Goal: Information Seeking & Learning: Learn about a topic

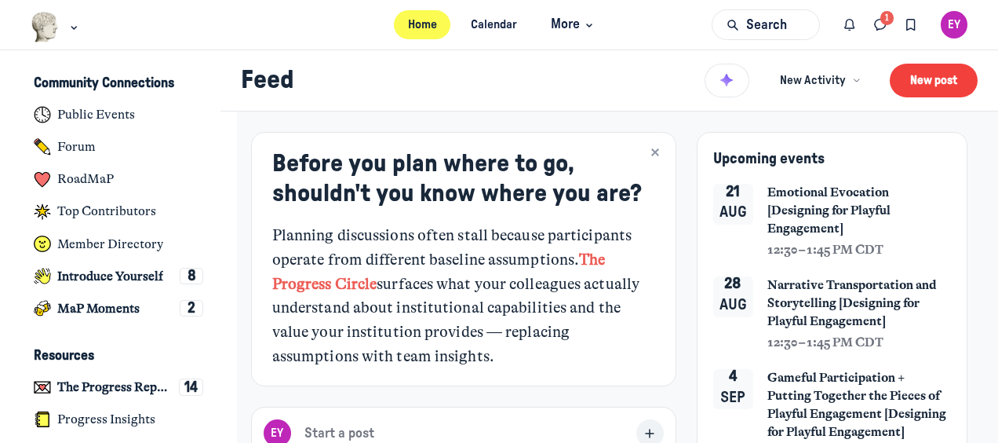
scroll to position [3752, 3084]
click at [72, 25] on icon "Main navigation bar" at bounding box center [74, 27] width 16 height 9
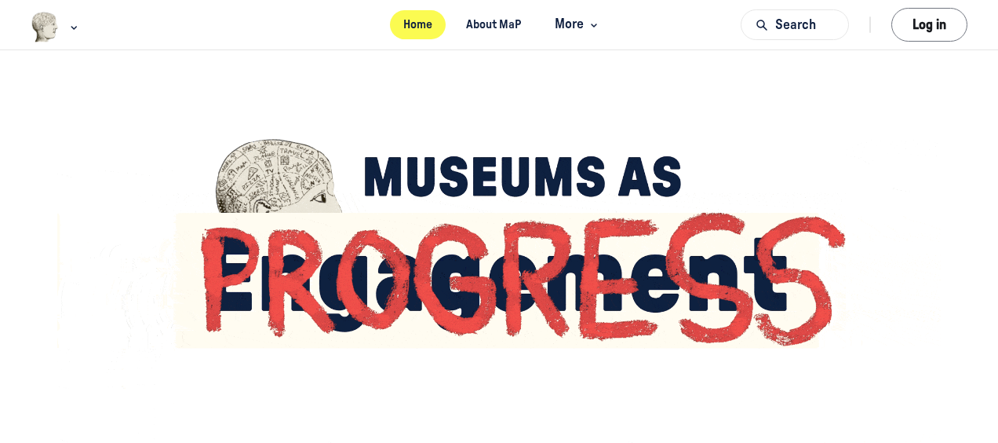
click at [406, 28] on link "Home" at bounding box center [418, 24] width 57 height 29
click at [63, 30] on div "Main navigation bar" at bounding box center [56, 27] width 51 height 31
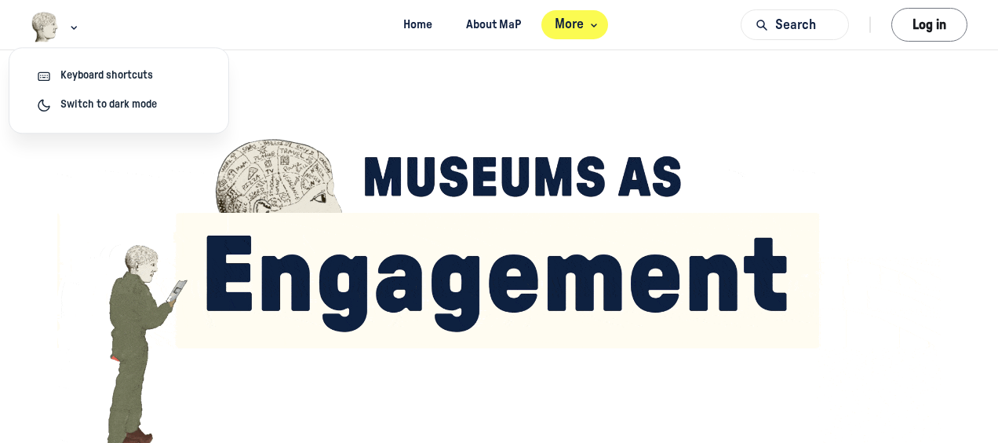
click at [578, 29] on span "More" at bounding box center [578, 24] width 46 height 21
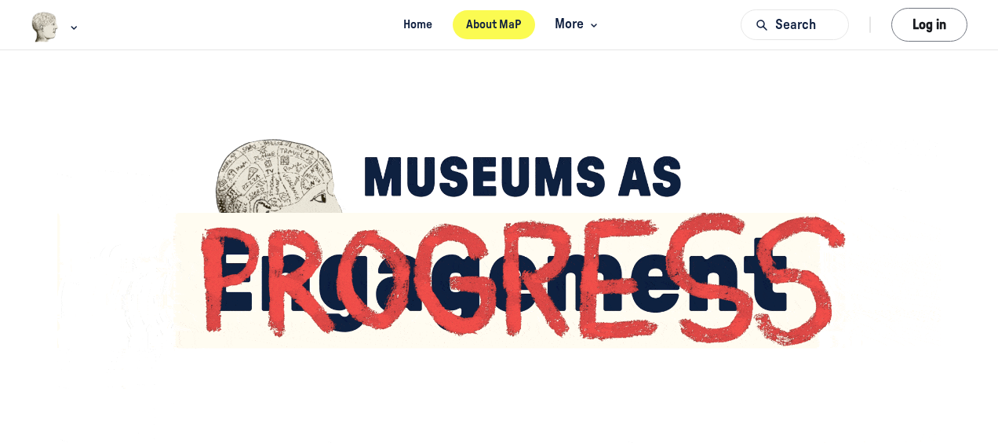
click at [498, 24] on link "About MaP" at bounding box center [494, 24] width 82 height 29
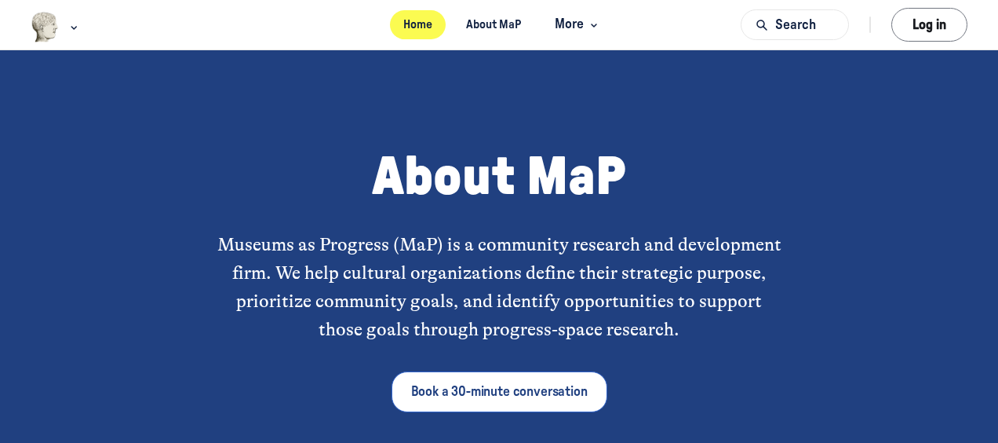
click at [417, 19] on link "Home" at bounding box center [418, 24] width 57 height 29
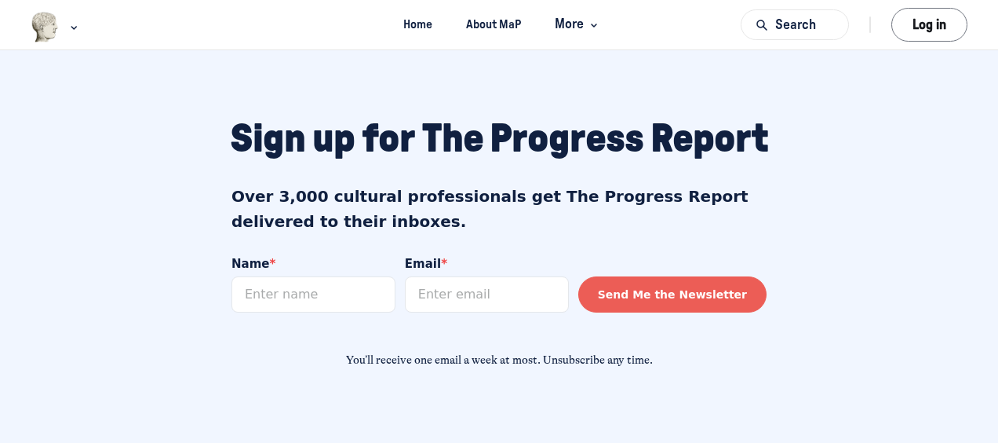
scroll to position [1474, 0]
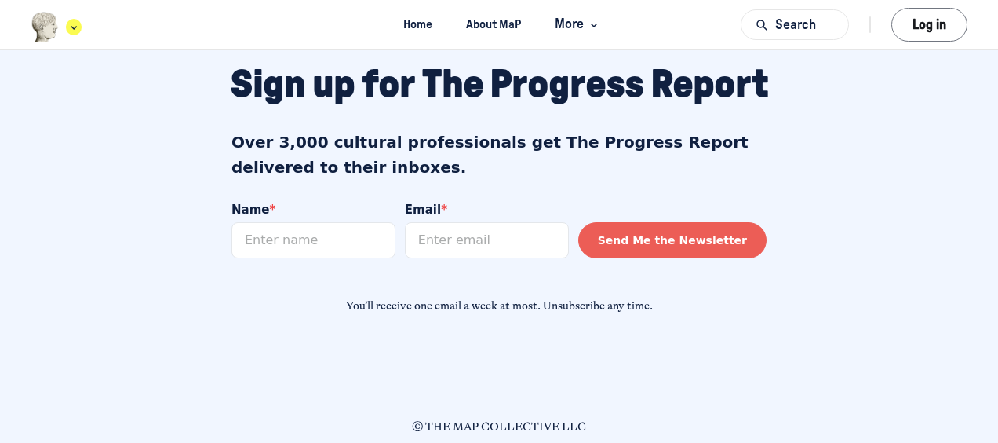
click at [61, 36] on div "Main navigation bar" at bounding box center [56, 27] width 51 height 31
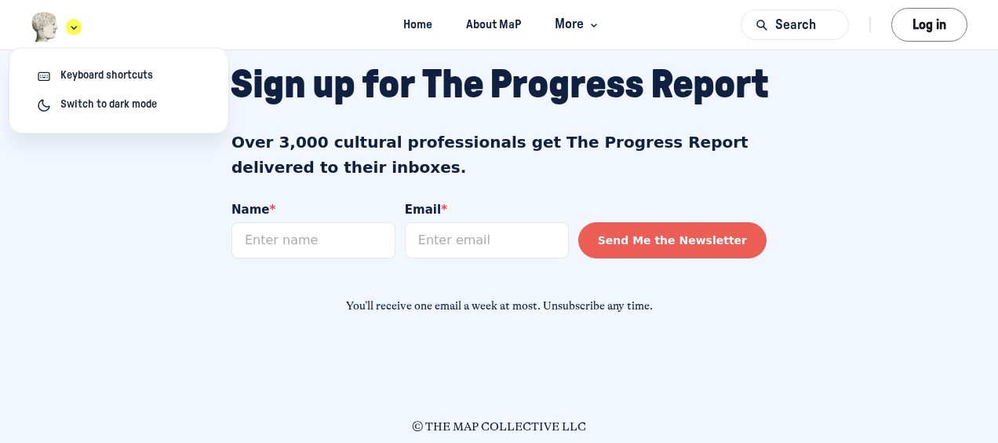
click at [61, 36] on div "Main navigation bar" at bounding box center [56, 27] width 51 height 31
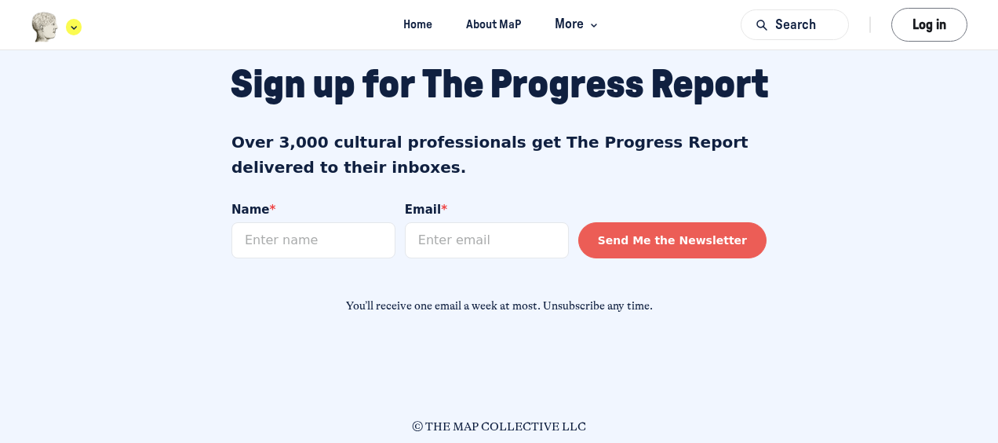
click at [39, 27] on img "Main navigation bar" at bounding box center [45, 27] width 29 height 31
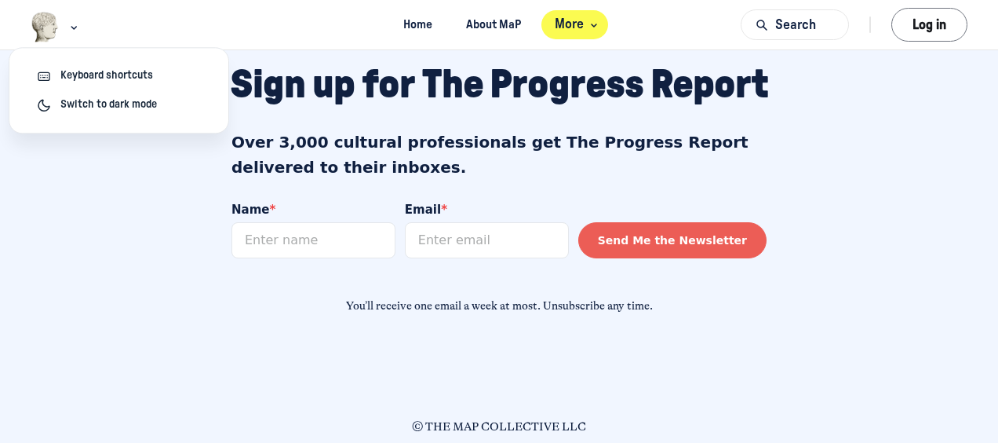
click at [588, 31] on span "More" at bounding box center [578, 24] width 46 height 21
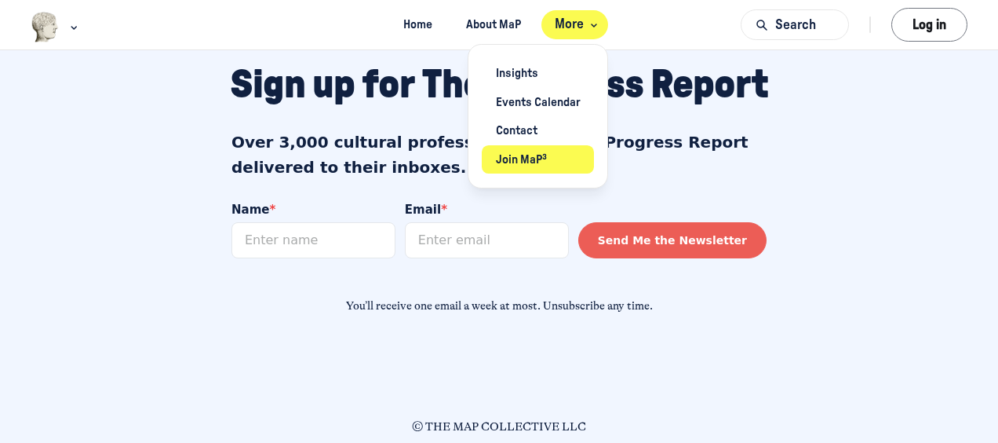
click at [537, 158] on link "Join MaP³" at bounding box center [538, 159] width 112 height 29
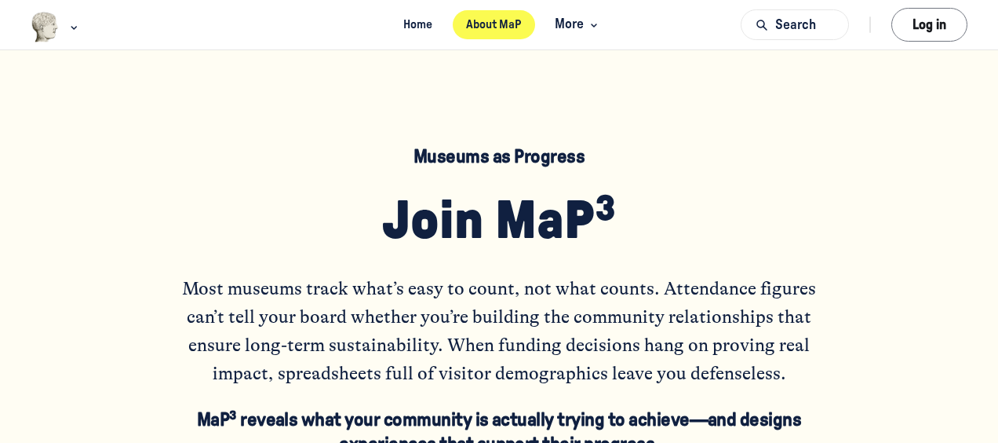
click at [498, 20] on link "About MaP" at bounding box center [494, 24] width 82 height 29
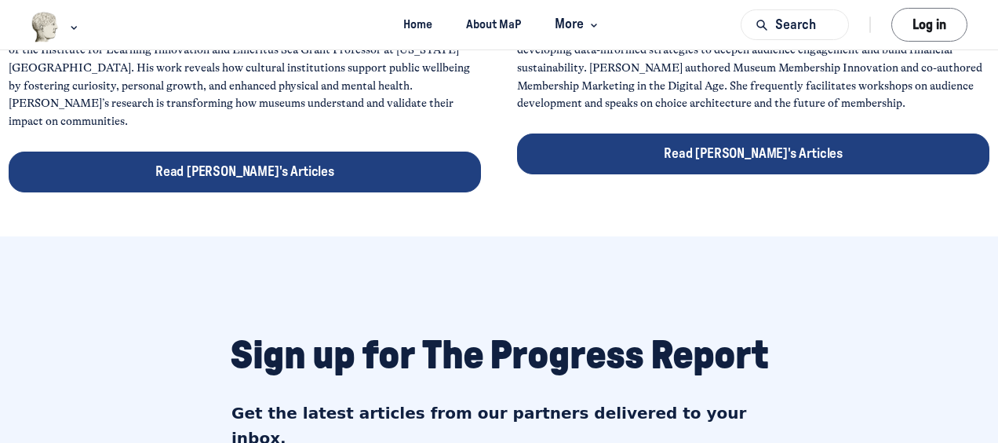
scroll to position [1908, 0]
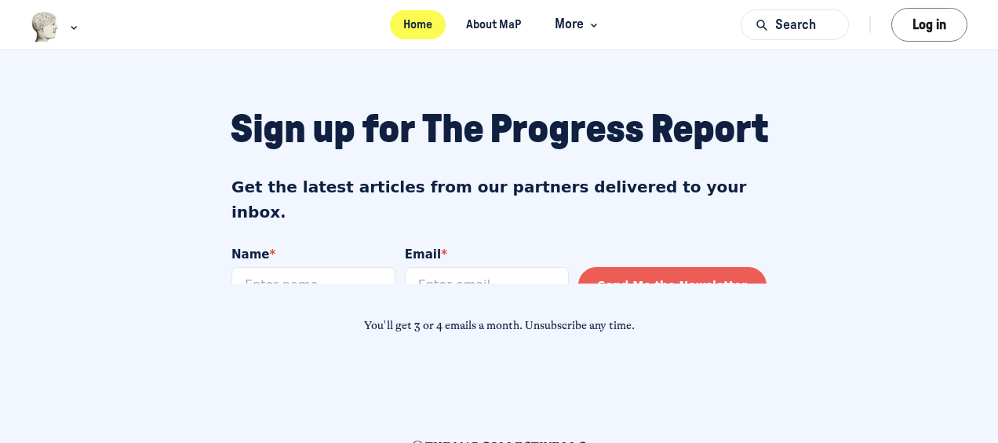
click at [424, 27] on link "Home" at bounding box center [418, 24] width 57 height 29
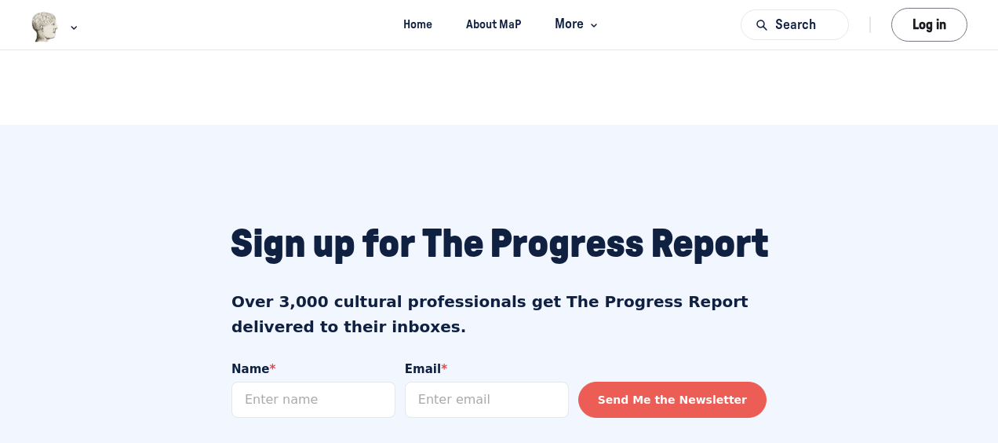
scroll to position [1474, 0]
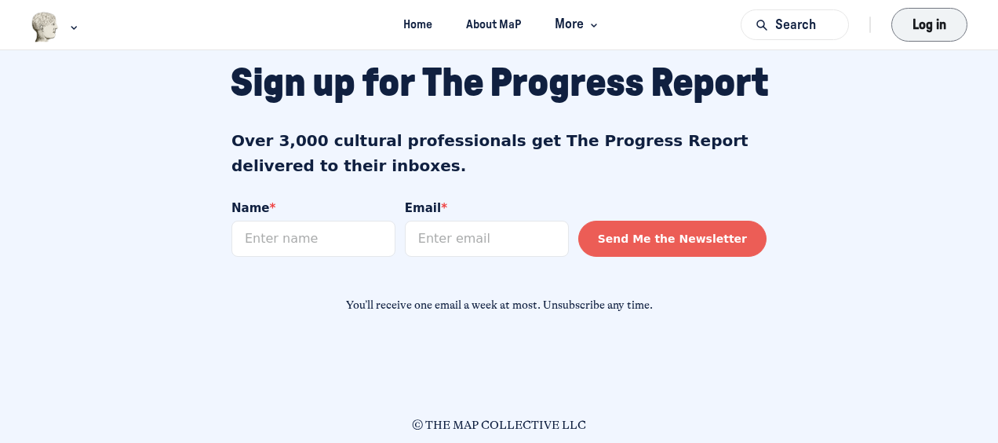
click at [928, 14] on button "Log in" at bounding box center [930, 25] width 76 height 34
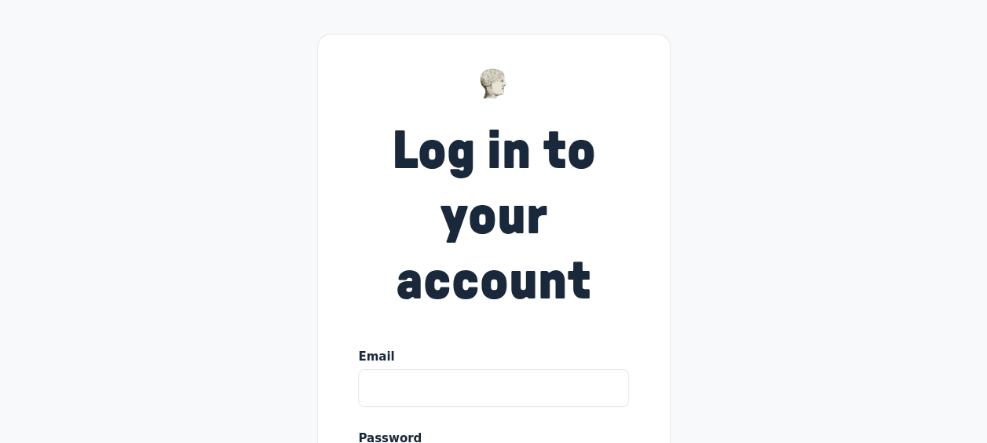
scroll to position [279, 0]
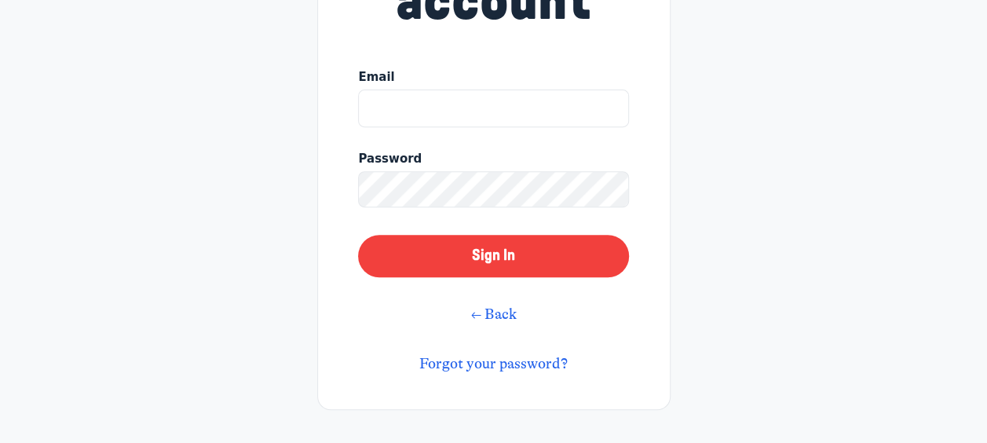
click at [505, 323] on div "← Back" at bounding box center [494, 315] width 46 height 22
click at [499, 312] on link "← Back" at bounding box center [494, 313] width 46 height 17
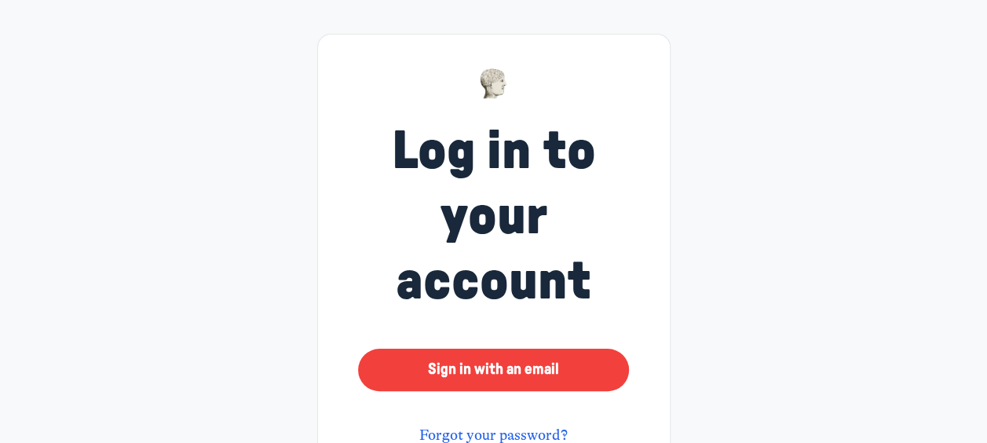
scroll to position [72, 0]
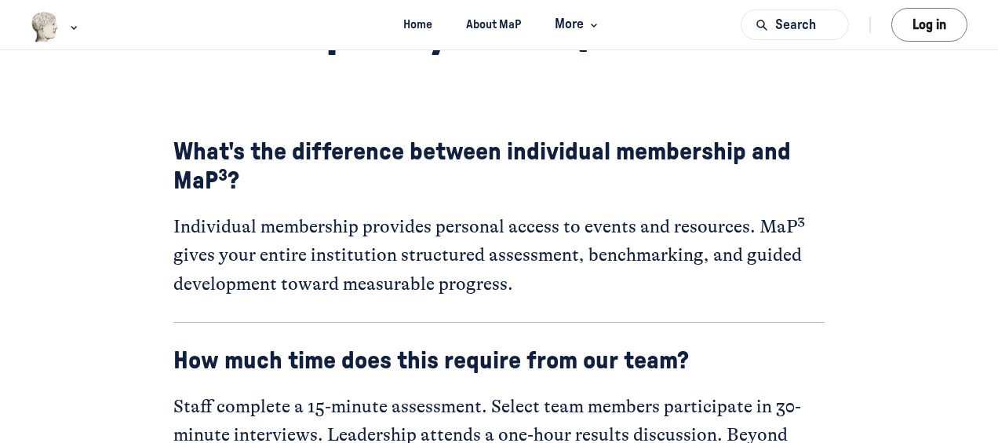
scroll to position [5913, 0]
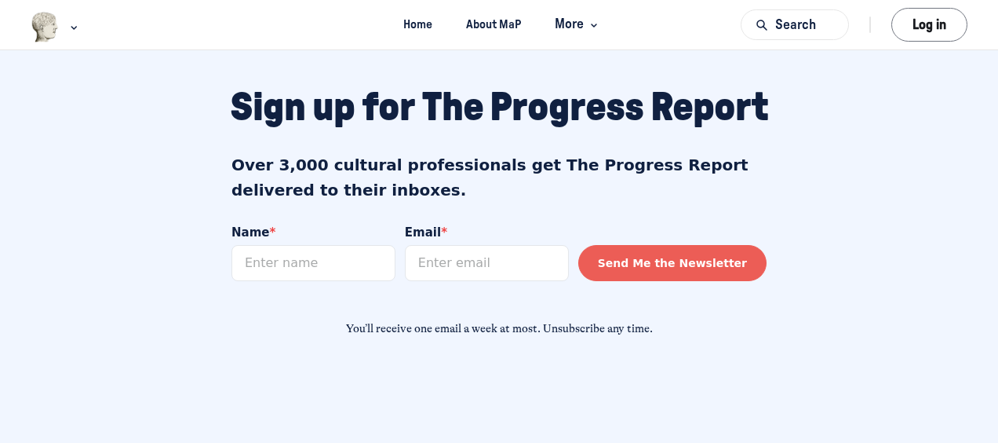
scroll to position [1474, 0]
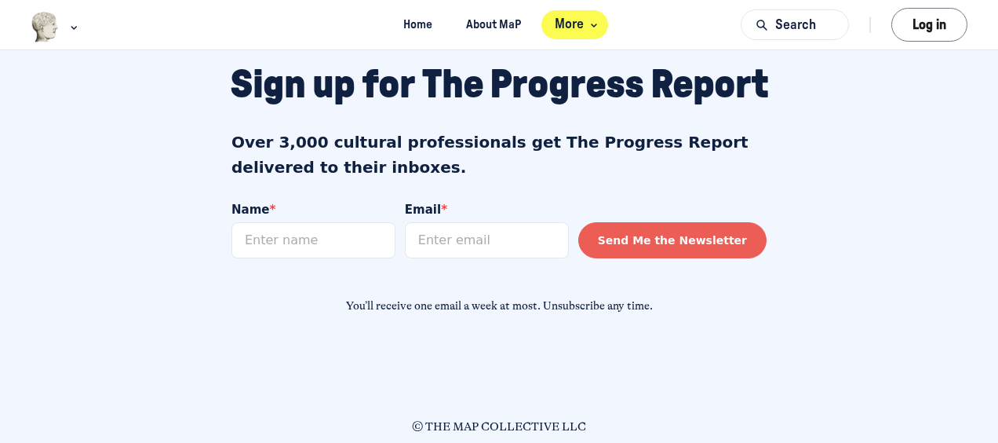
click at [575, 28] on span "More" at bounding box center [578, 24] width 46 height 21
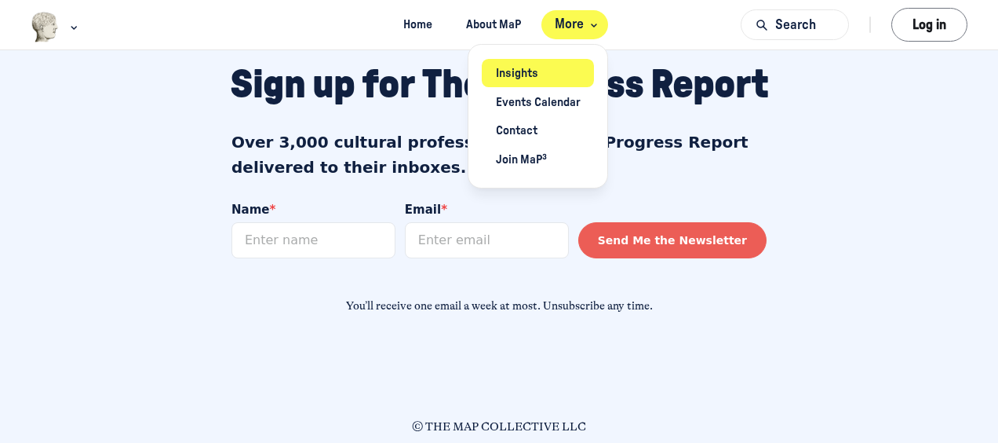
click at [535, 73] on link "Insights" at bounding box center [538, 73] width 112 height 29
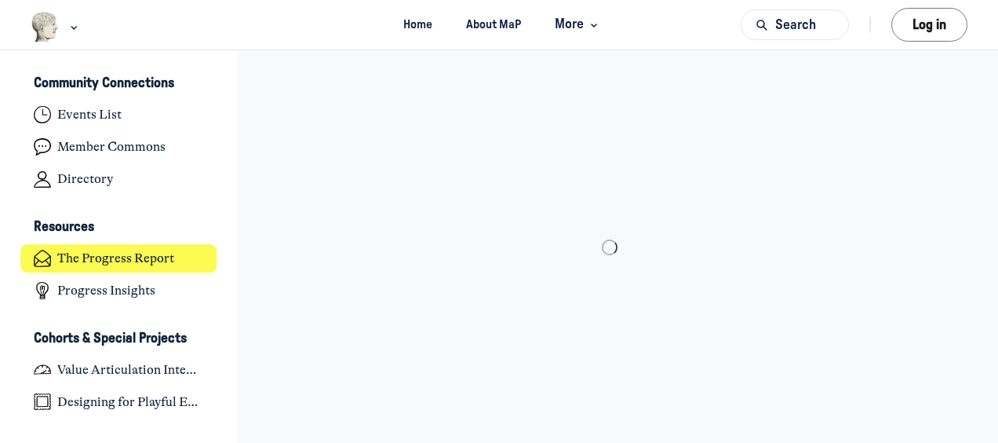
scroll to position [3752, 3084]
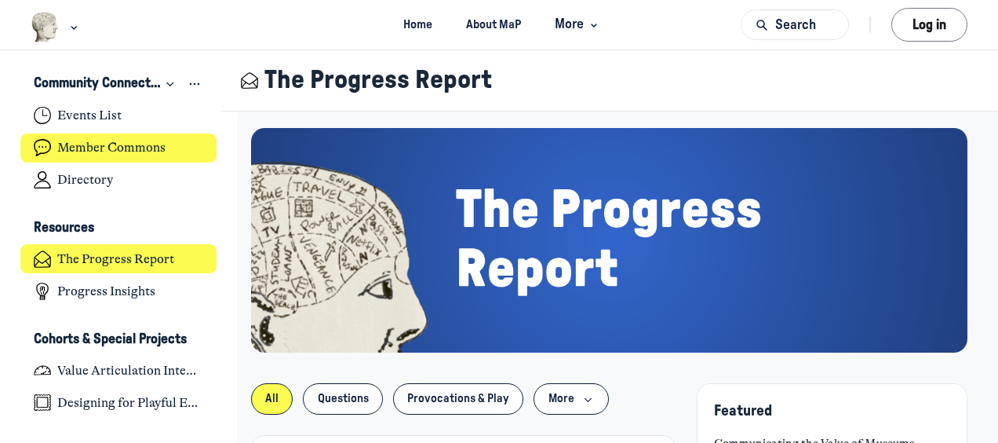
click at [135, 155] on h4 "Member Commons" at bounding box center [111, 148] width 108 height 16
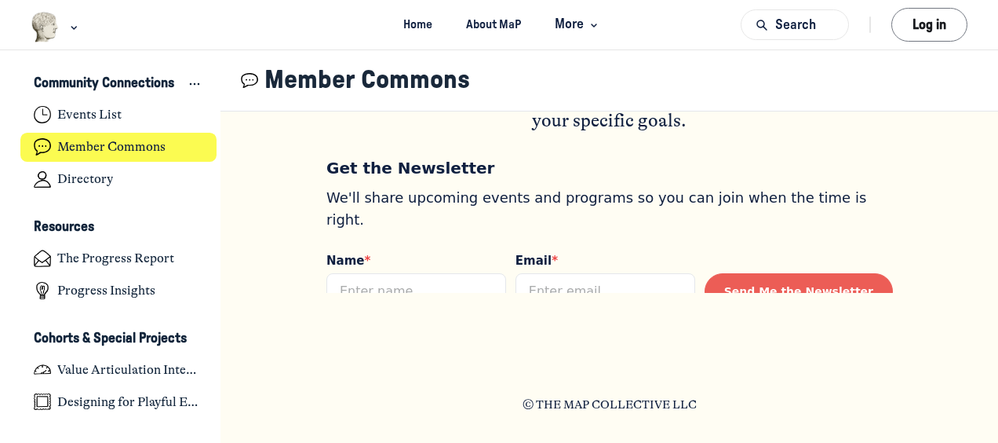
scroll to position [1314, 0]
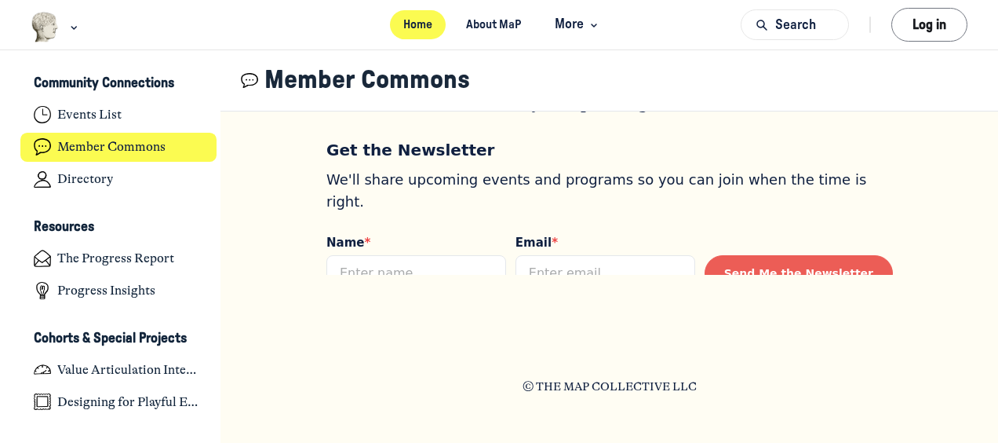
click at [420, 30] on link "Home" at bounding box center [418, 24] width 57 height 29
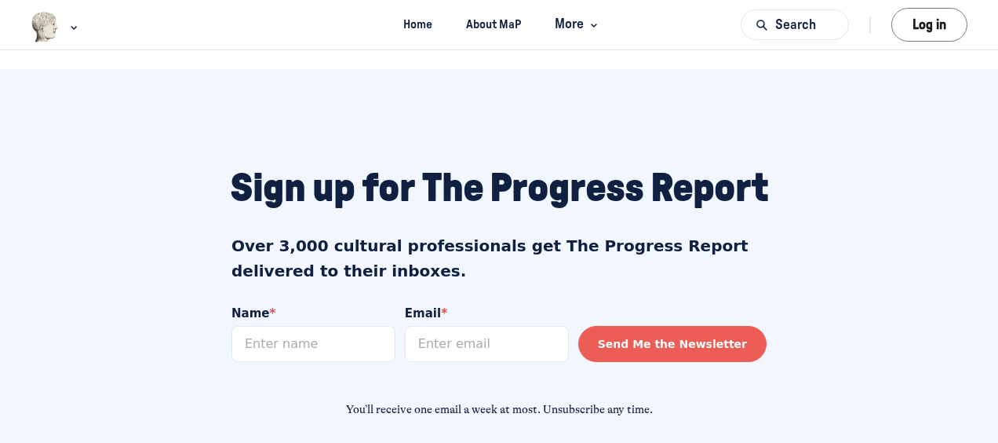
scroll to position [1474, 0]
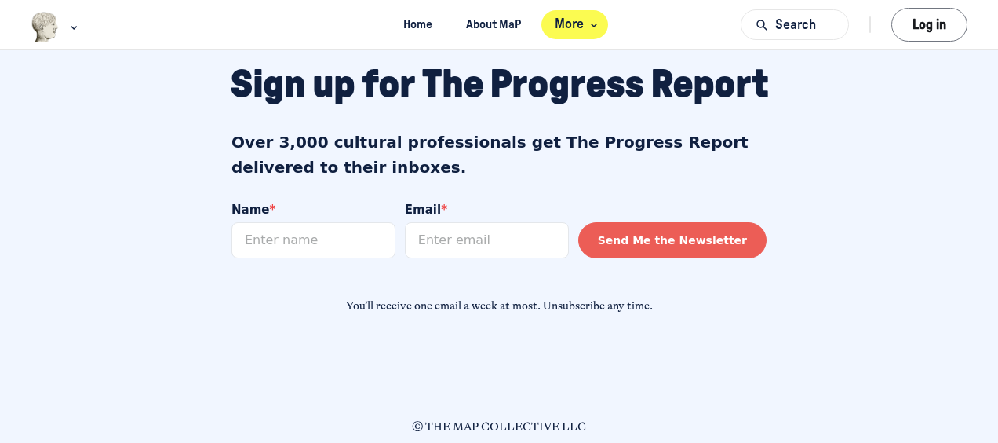
click at [594, 20] on icon "Main navigation bar" at bounding box center [594, 24] width 16 height 9
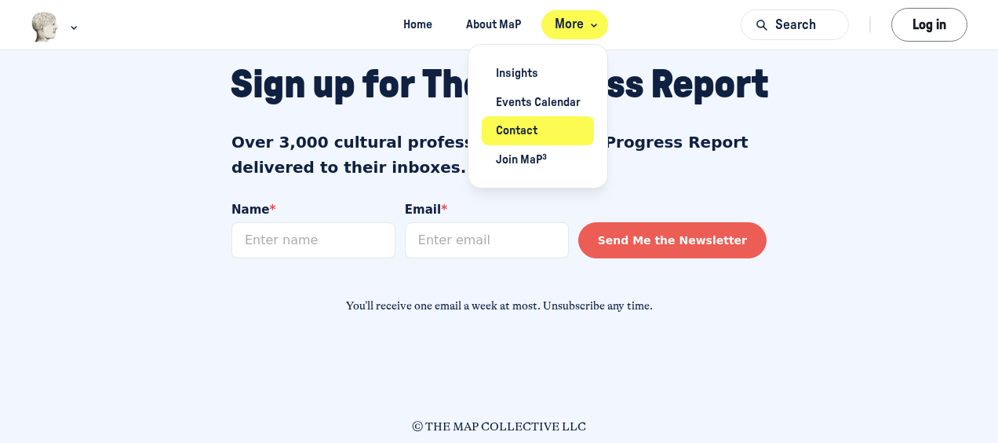
click at [543, 135] on link "Contact" at bounding box center [538, 130] width 112 height 29
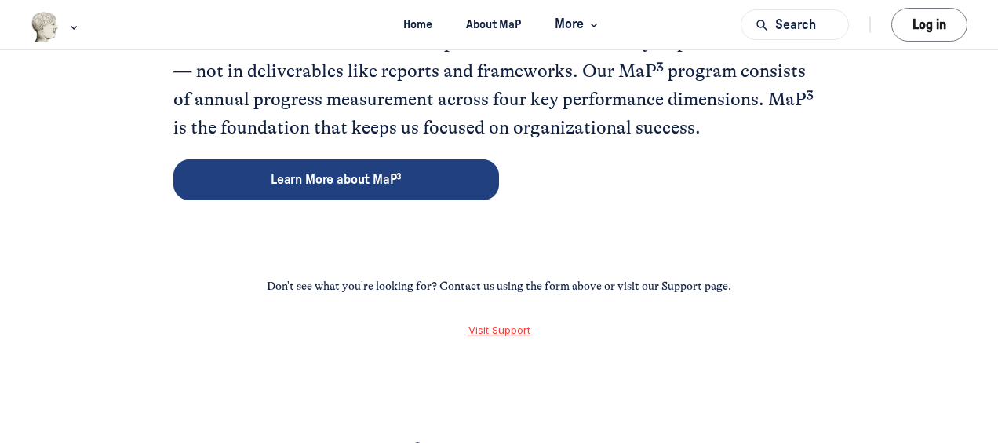
scroll to position [2495, 0]
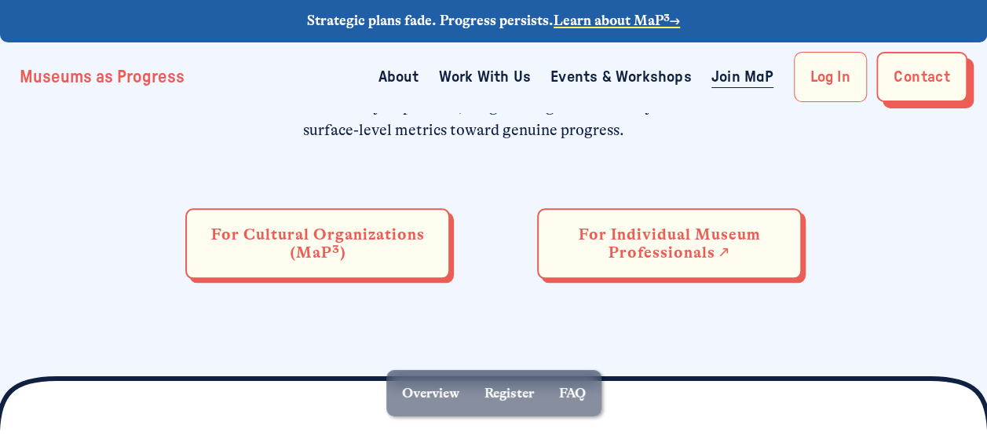
scroll to position [756, 0]
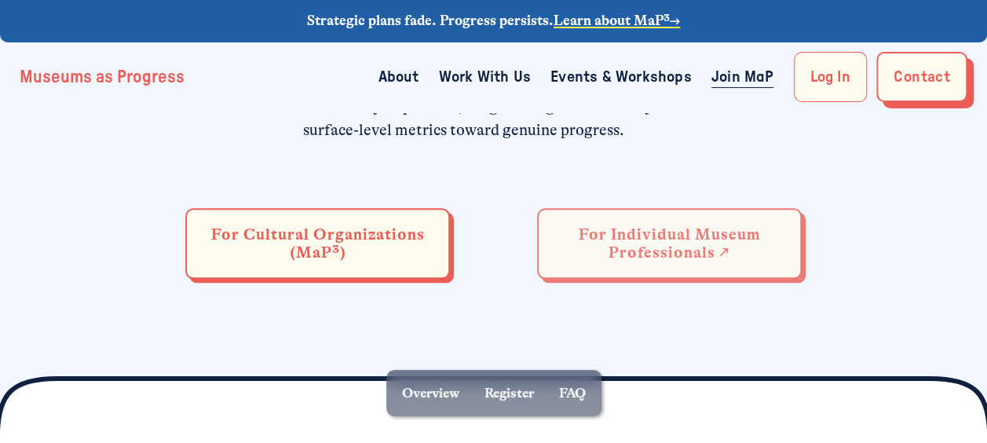
click at [637, 241] on link "For Individual Museum Professionals ↗" at bounding box center [669, 243] width 264 height 71
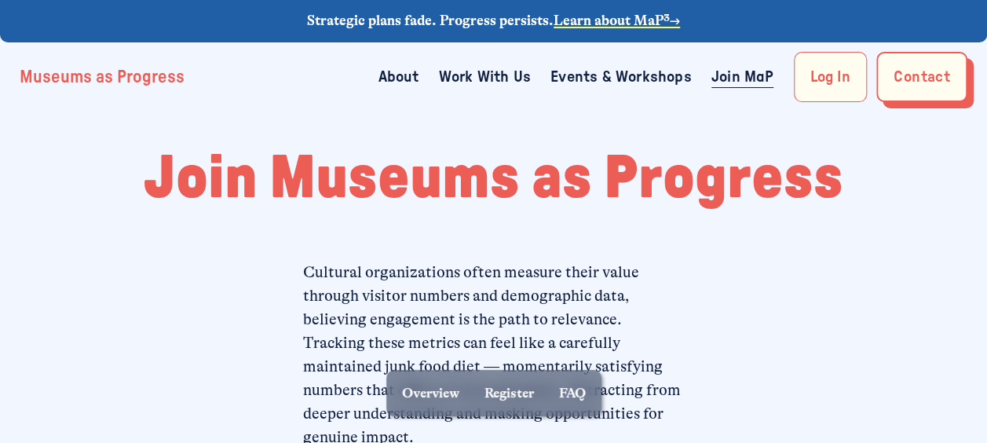
scroll to position [0, 0]
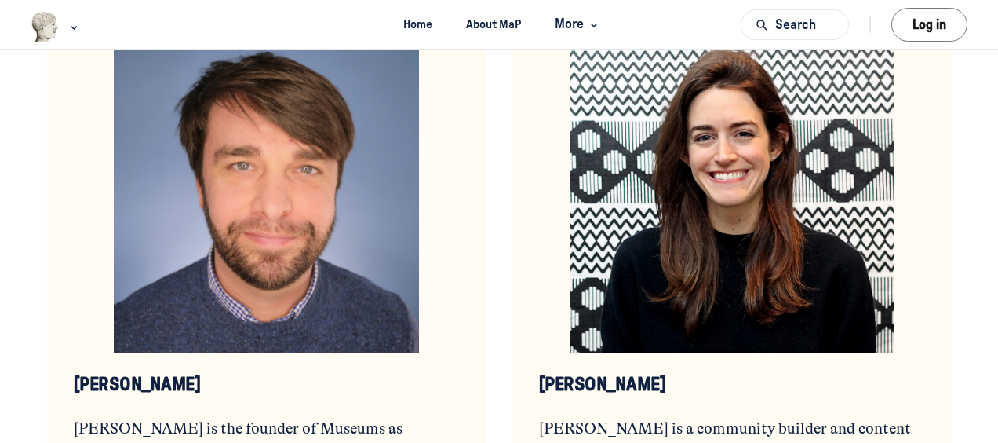
scroll to position [4335, 0]
